Goal: Task Accomplishment & Management: Manage account settings

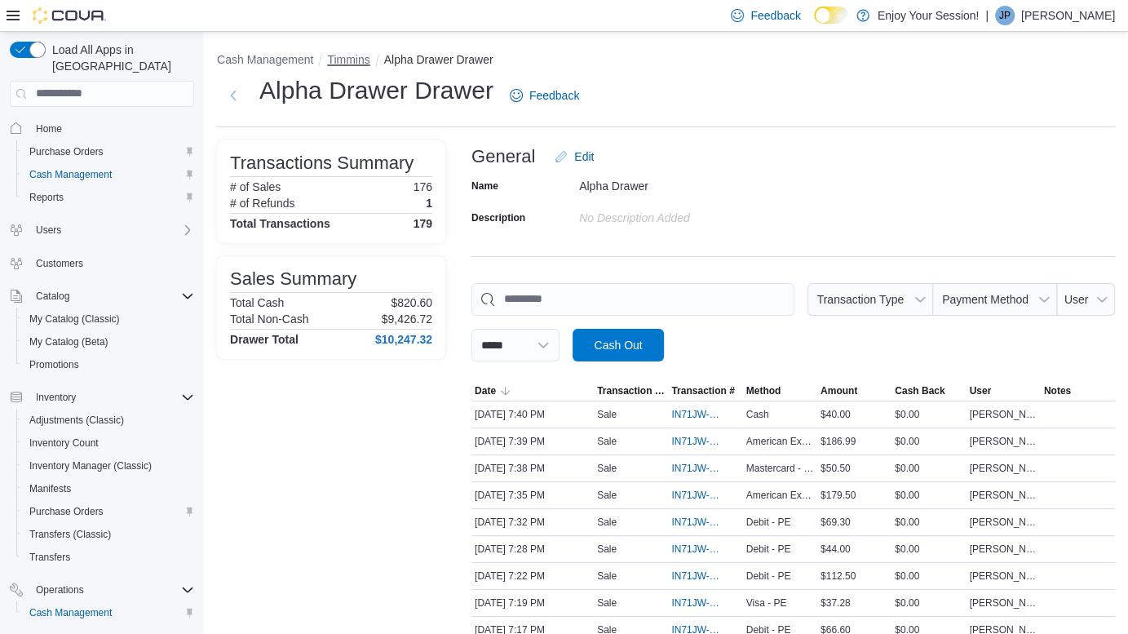
click at [347, 60] on button "Timmins" at bounding box center [348, 59] width 42 height 13
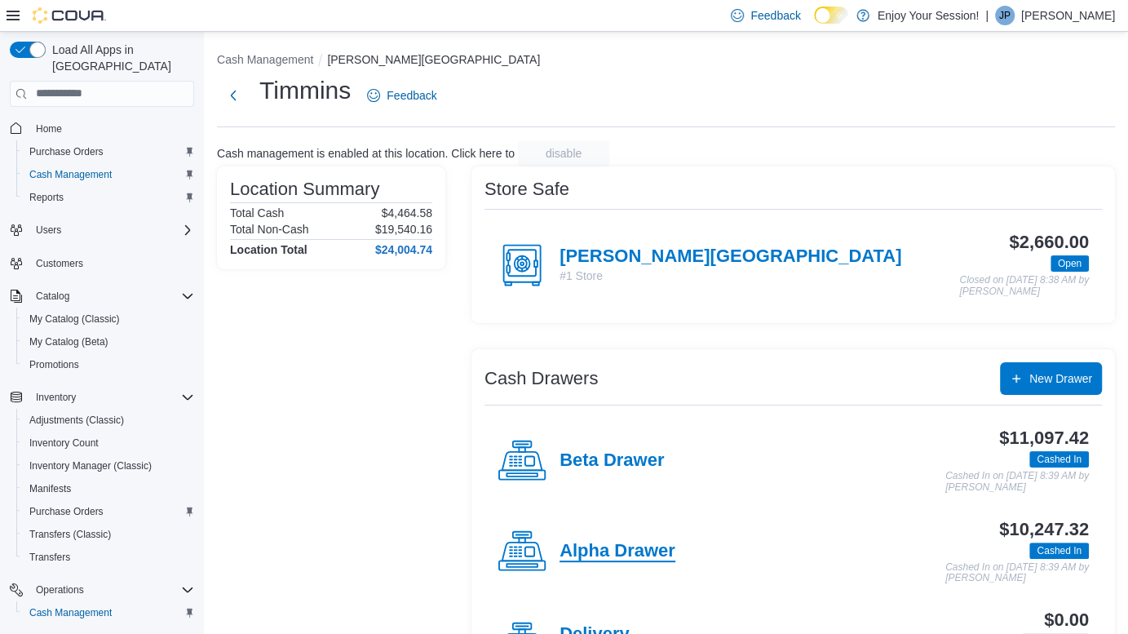
click at [630, 551] on h4 "Alpha Drawer" at bounding box center [617, 551] width 116 height 21
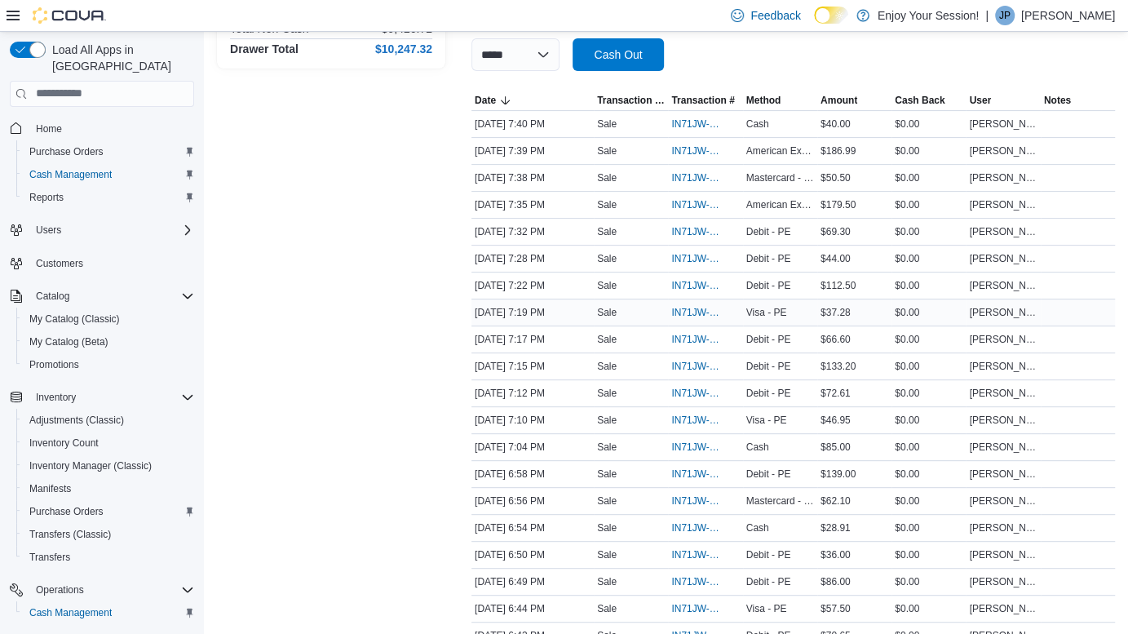
scroll to position [296, 0]
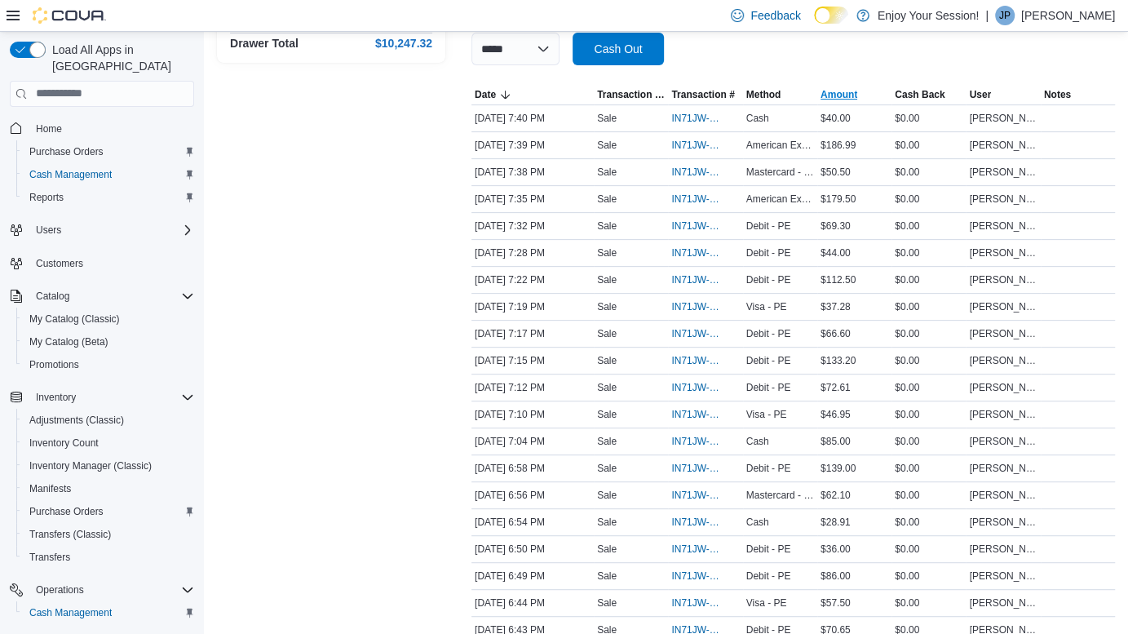
click at [846, 95] on span "Amount" at bounding box center [838, 94] width 37 height 13
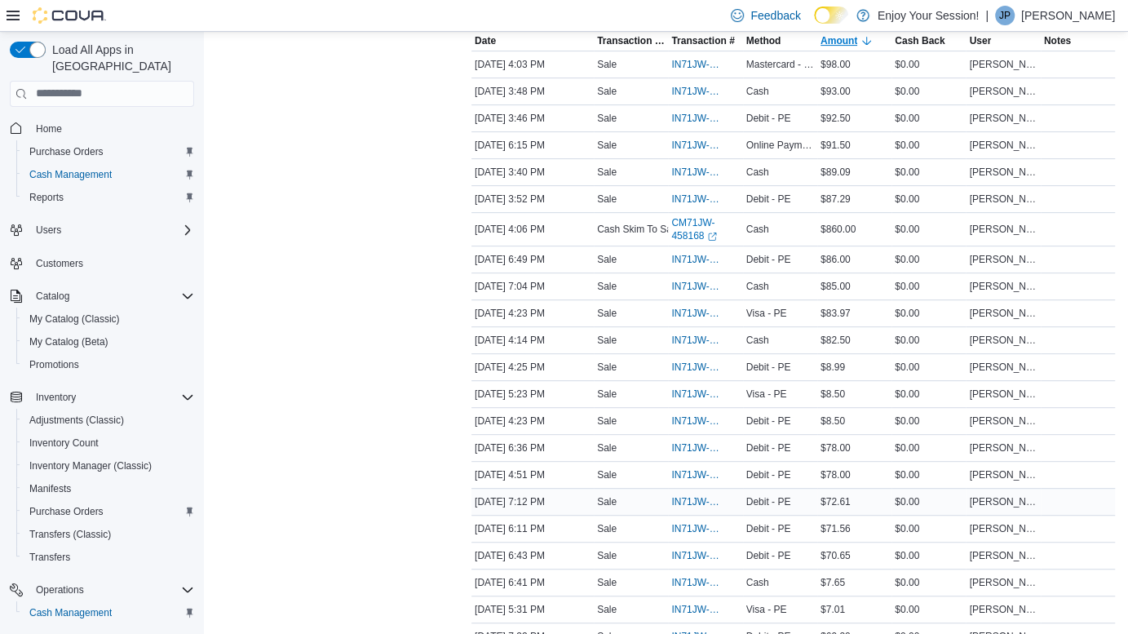
scroll to position [148, 0]
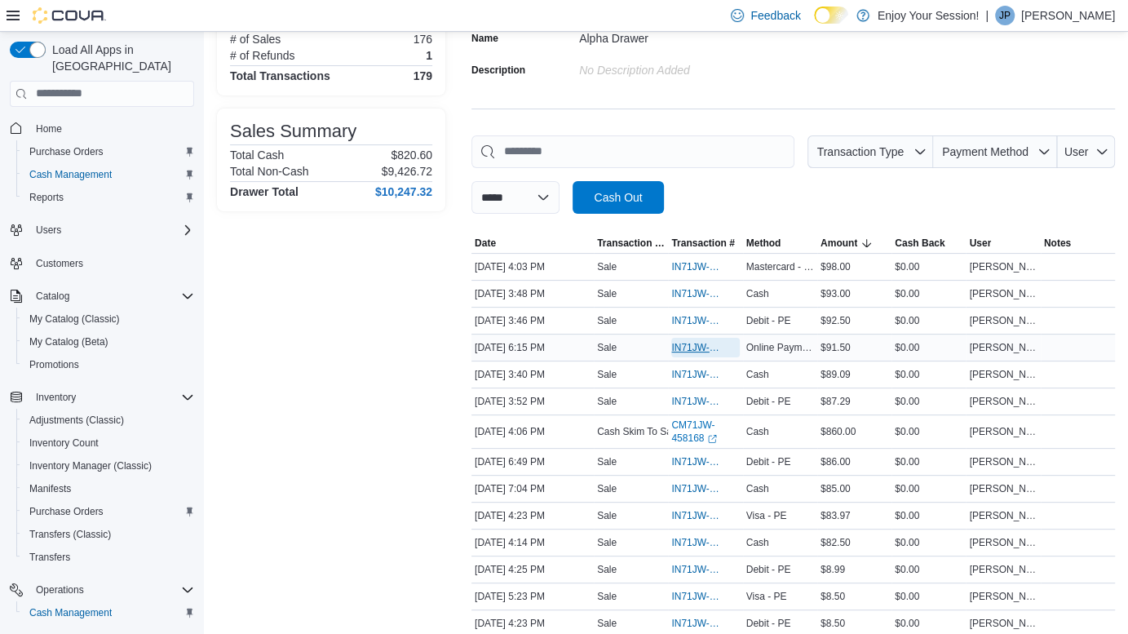
click at [701, 347] on span "IN71JW-7659756" at bounding box center [696, 347] width 51 height 13
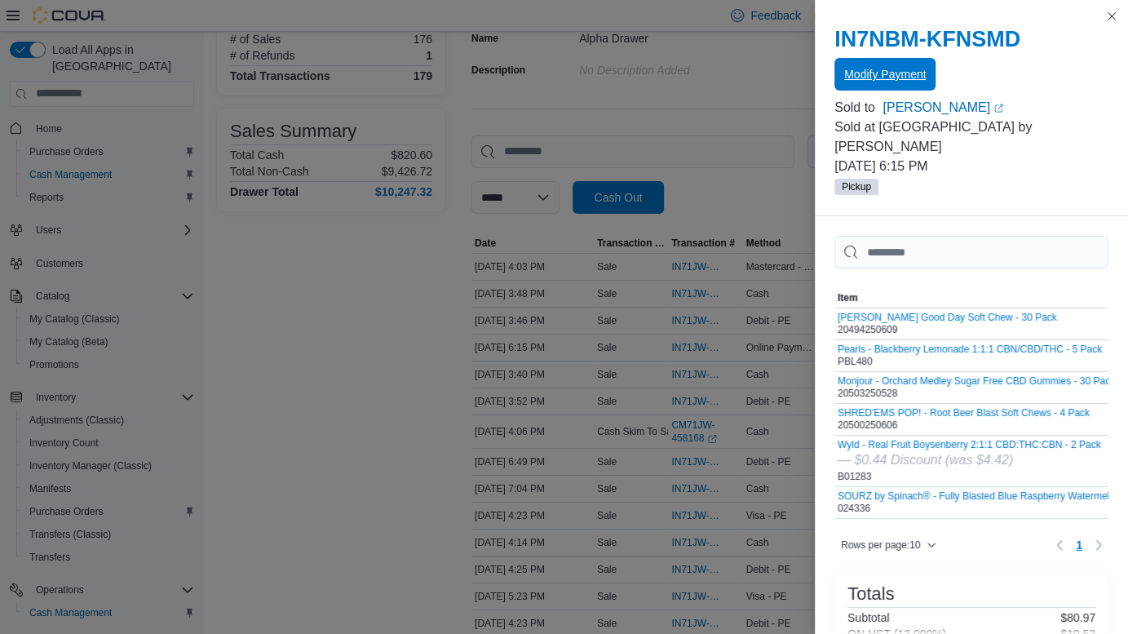
click at [933, 66] on button "Modify Payment" at bounding box center [884, 74] width 101 height 33
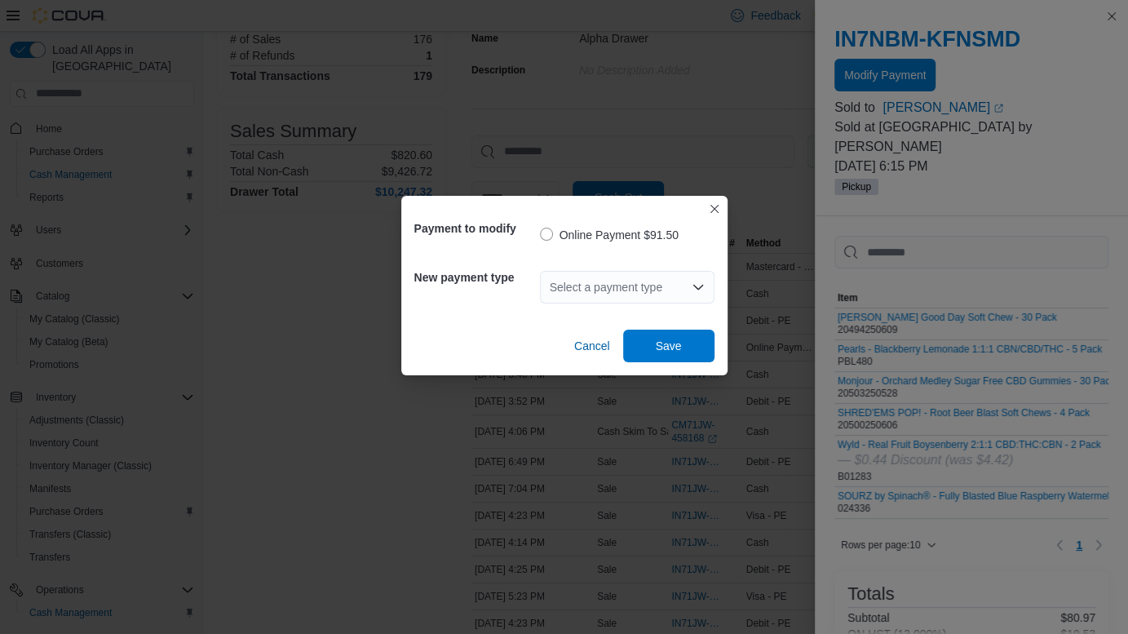
click at [630, 283] on div "Select a payment type" at bounding box center [627, 287] width 175 height 33
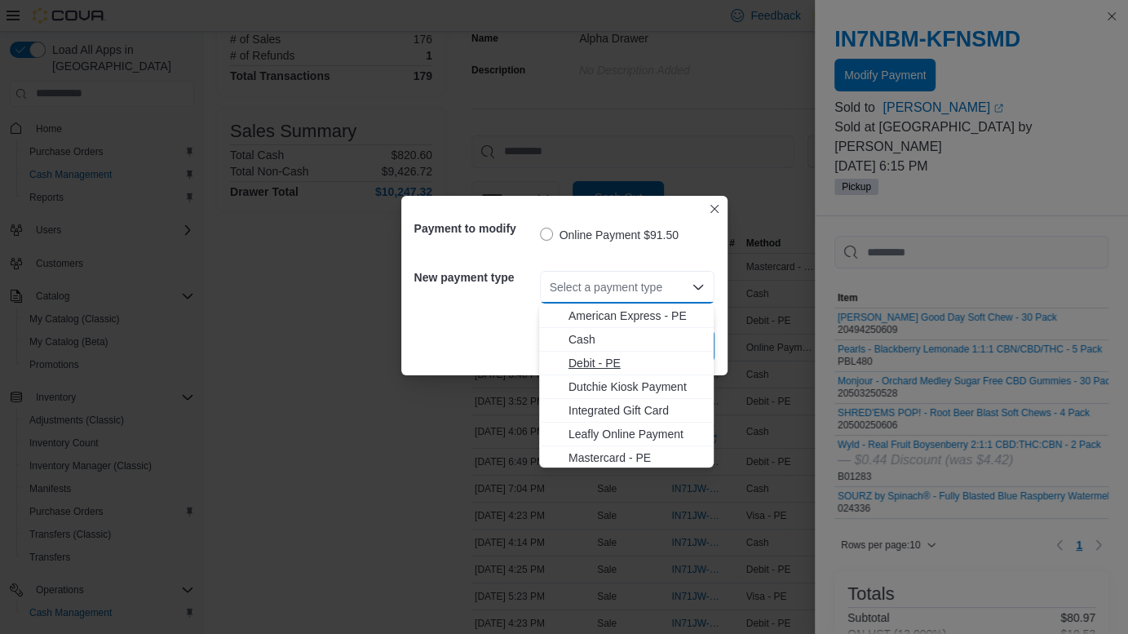
click at [592, 361] on span "Debit - PE" at bounding box center [635, 363] width 135 height 16
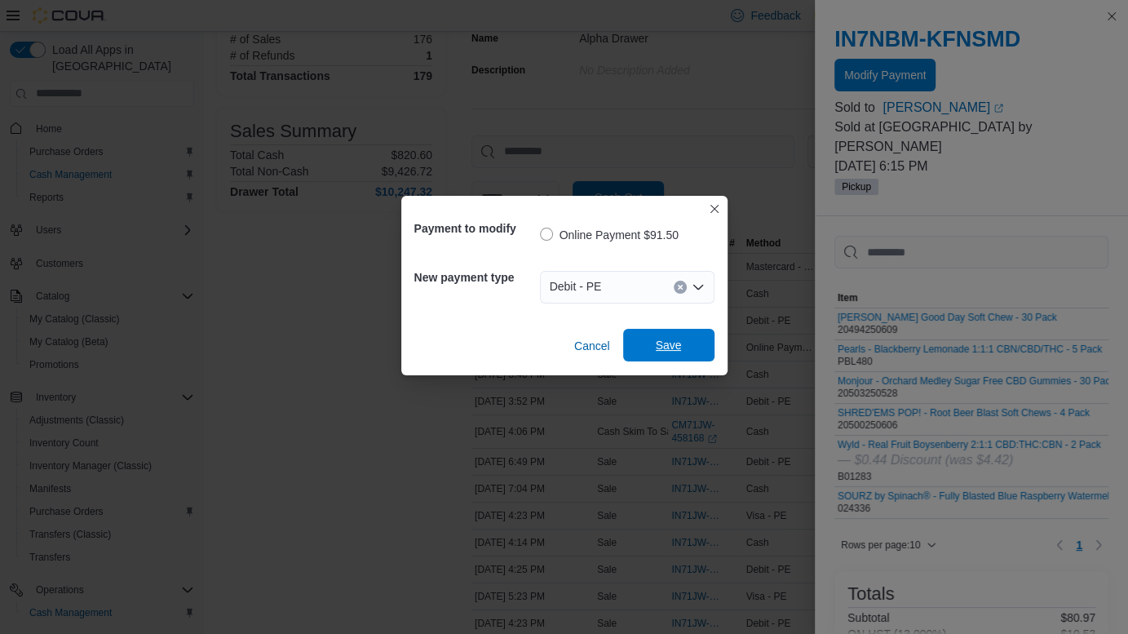
click at [656, 342] on span "Save" at bounding box center [669, 345] width 26 height 16
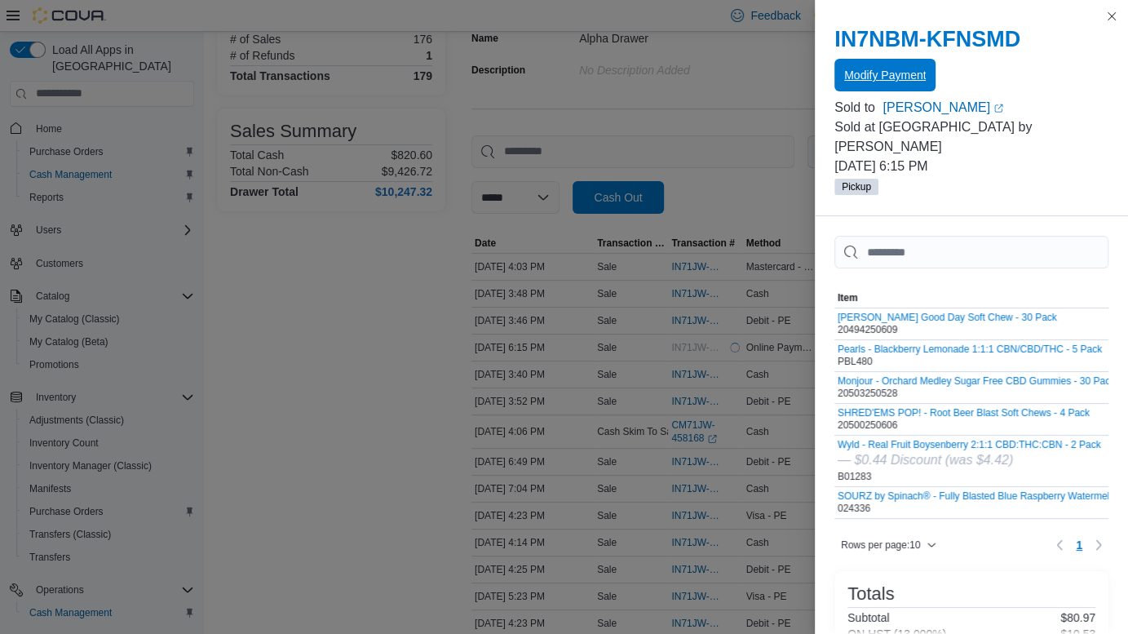
scroll to position [0, 0]
